Goal: Task Accomplishment & Management: Manage account settings

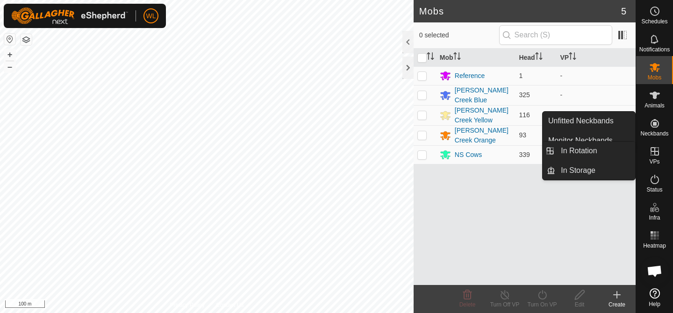
click at [657, 150] on icon at bounding box center [654, 151] width 11 height 11
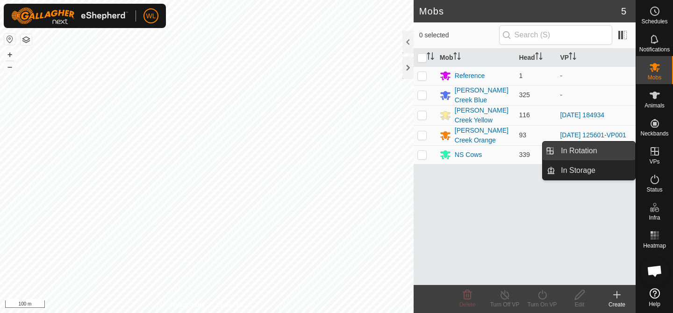
click at [594, 151] on link "In Rotation" at bounding box center [595, 151] width 80 height 19
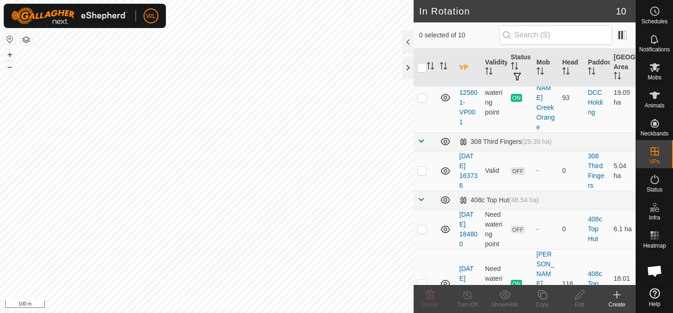
scroll to position [170, 0]
click at [421, 167] on p-checkbox at bounding box center [421, 170] width 9 height 7
checkbox input "true"
click at [577, 298] on icon at bounding box center [579, 294] width 9 height 9
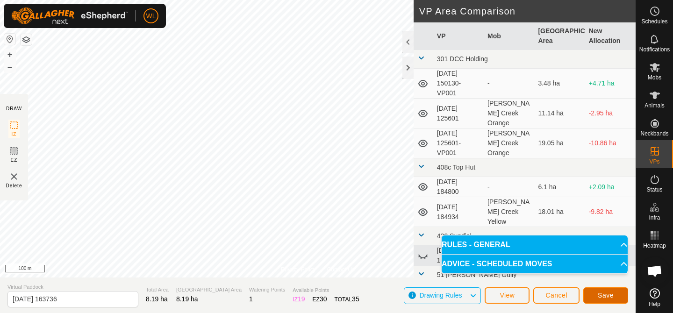
click at [602, 289] on button "Save" at bounding box center [605, 295] width 45 height 16
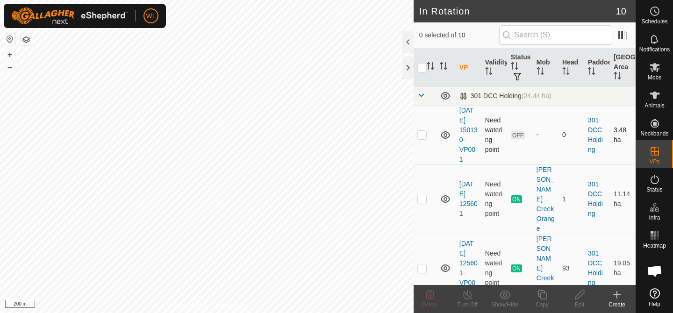
click at [422, 137] on p-checkbox at bounding box center [421, 134] width 9 height 7
click at [429, 299] on icon at bounding box center [430, 294] width 9 height 9
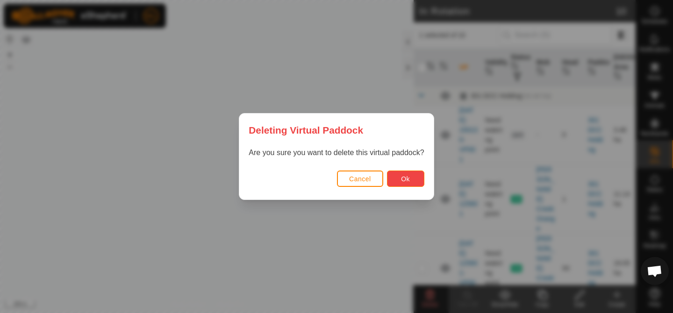
click at [407, 177] on span "Ok" at bounding box center [405, 178] width 9 height 7
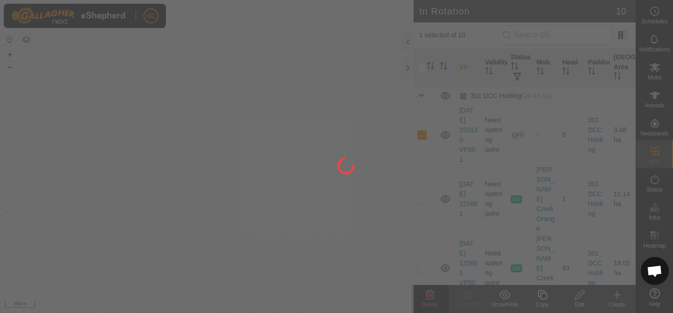
checkbox input "false"
